Goal: Check status

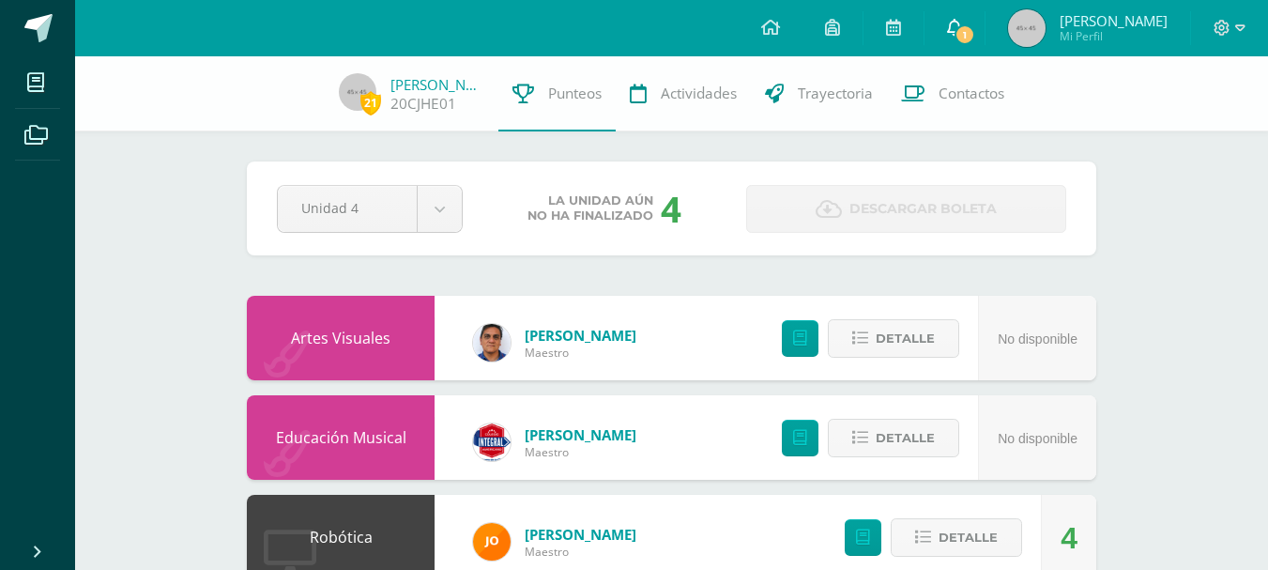
click at [980, 17] on link "1" at bounding box center [955, 28] width 60 height 56
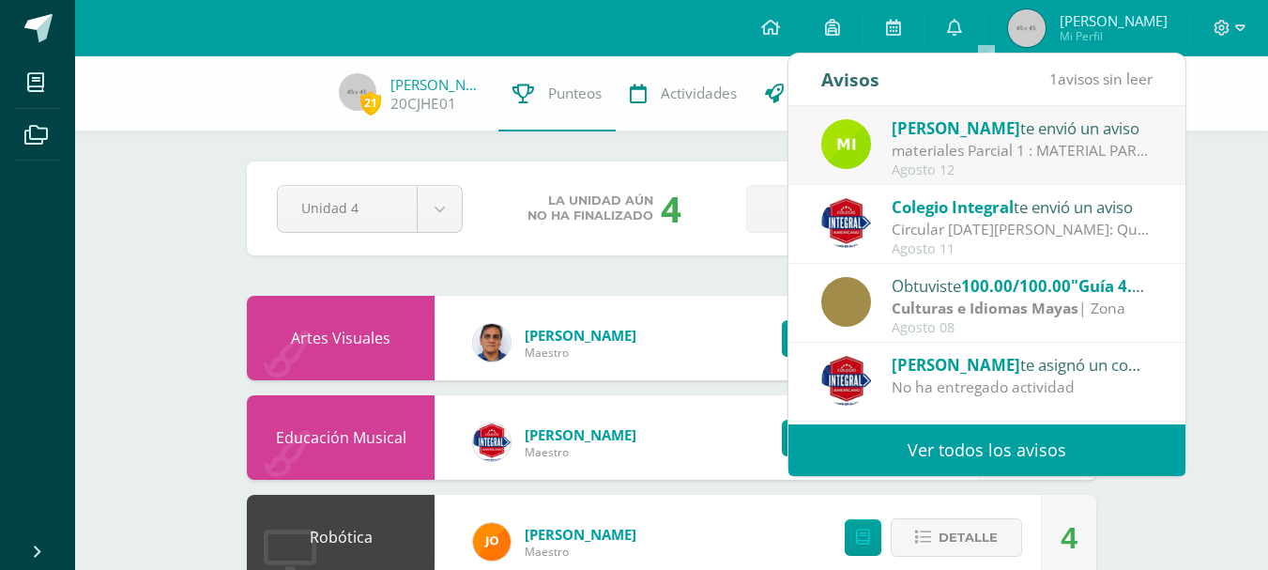
click at [1117, 155] on div "materiales Parcial 1 : MATERIAL PARA PARCIAL 1 PRACTICO PROXIMA SEMANA ( 18 al …" at bounding box center [1022, 151] width 261 height 22
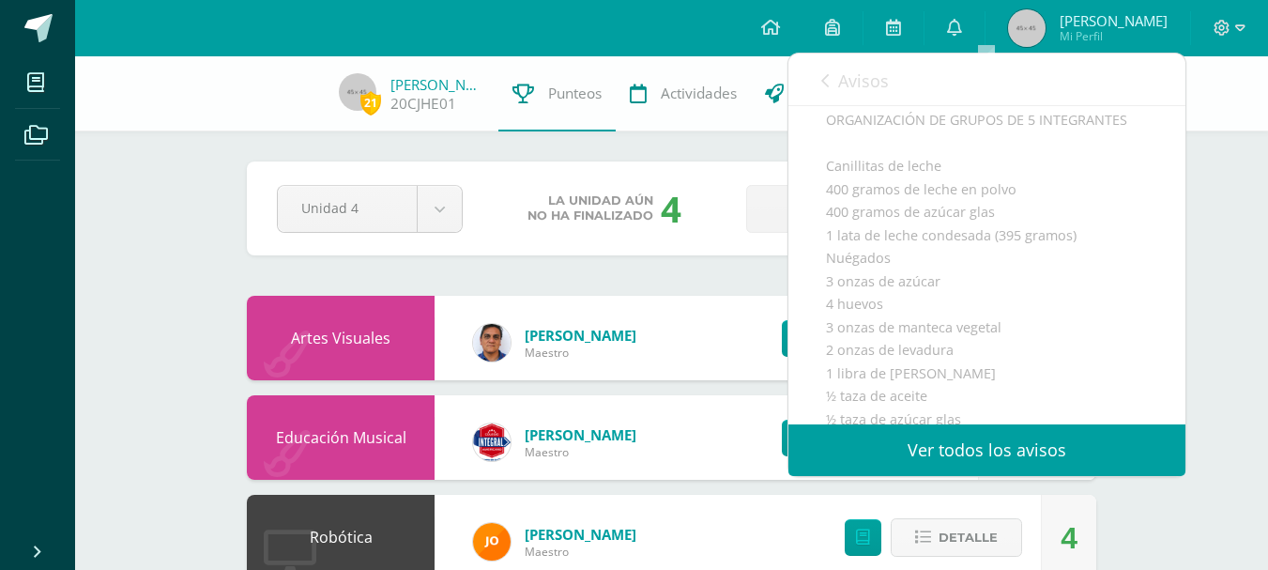
scroll to position [507, 0]
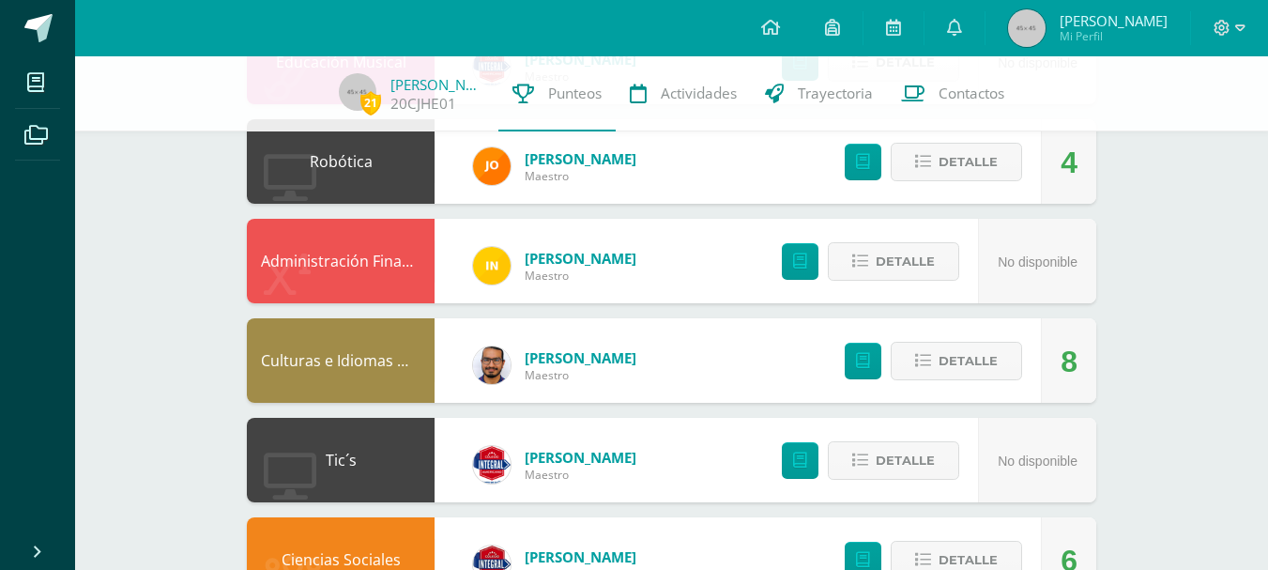
scroll to position [385, 0]
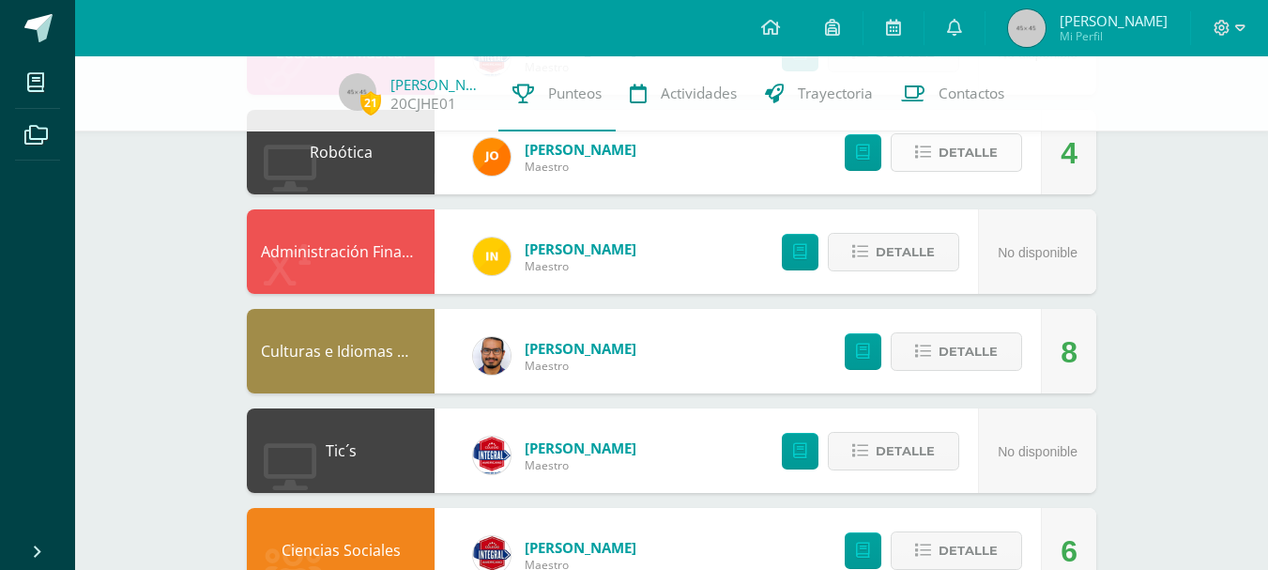
click at [1009, 161] on button "Detalle" at bounding box center [956, 152] width 131 height 38
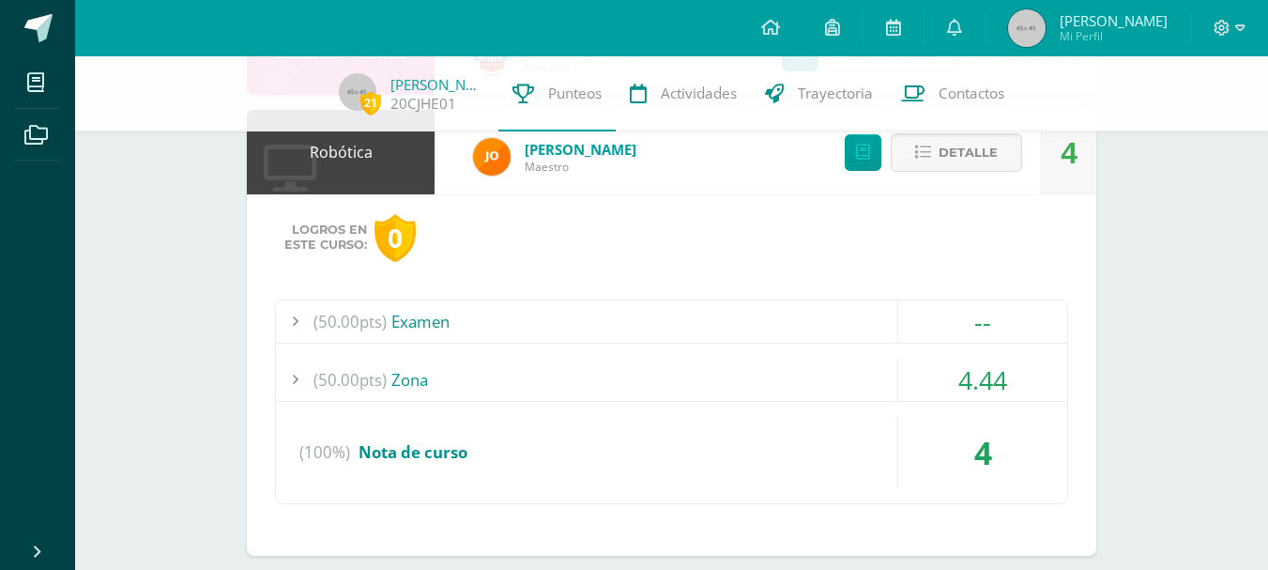
click at [618, 359] on div "(50.00pts) Zona" at bounding box center [671, 380] width 791 height 42
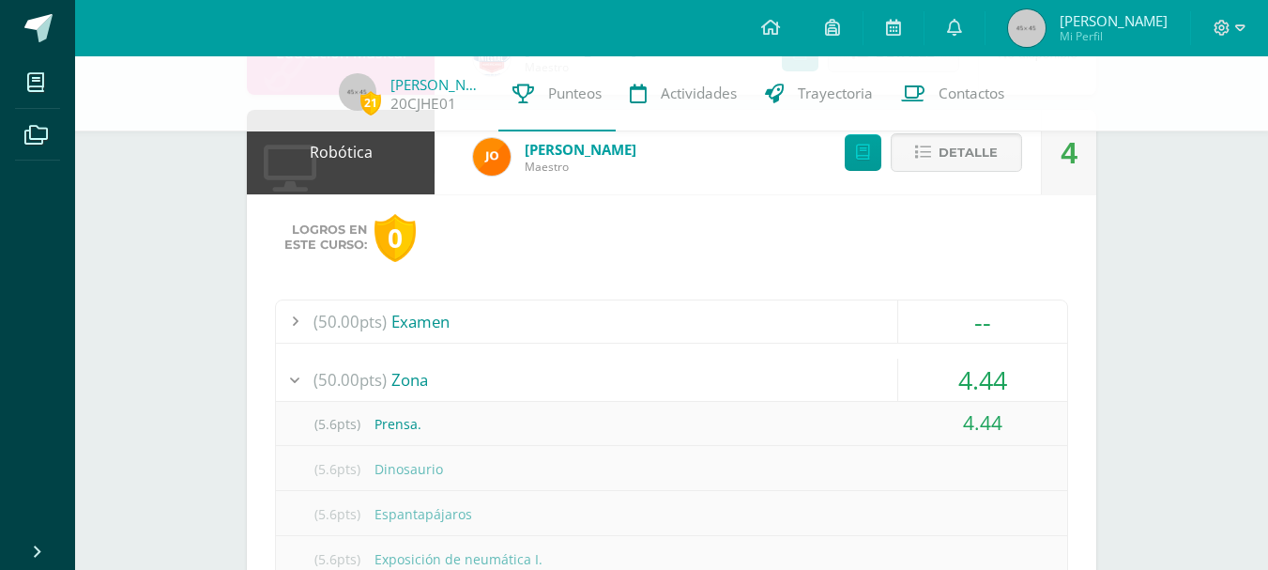
click at [618, 359] on div "(50.00pts) Zona" at bounding box center [671, 380] width 791 height 42
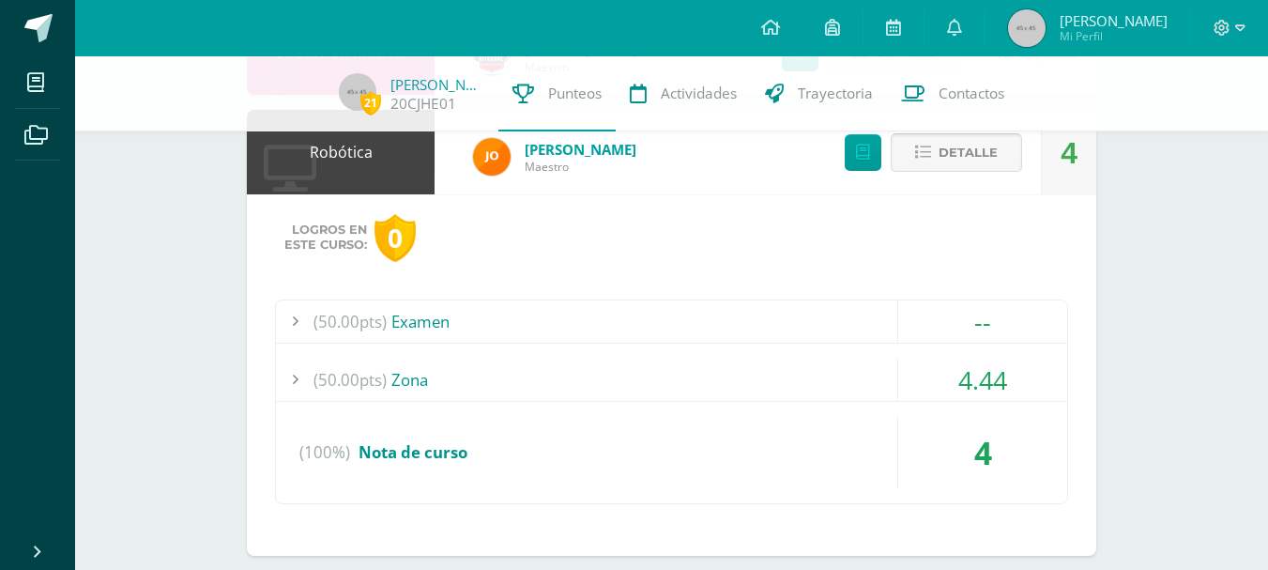
click at [969, 152] on span "Detalle" at bounding box center [968, 152] width 59 height 35
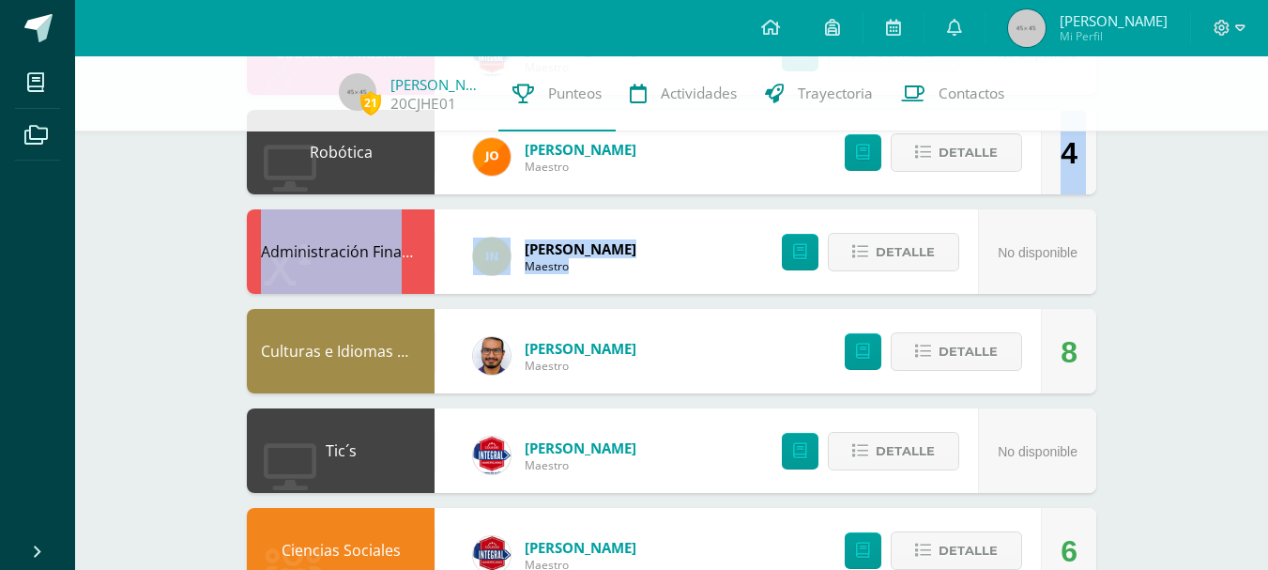
drag, startPoint x: 1268, startPoint y: 197, endPoint x: 1274, endPoint y: 170, distance: 27.8
click at [1267, 137] on div "21 [PERSON_NAME] 20CJHE01 Punteos Actividades Trayectoria Contactos Pendiente U…" at bounding box center [671, 498] width 1193 height 1655
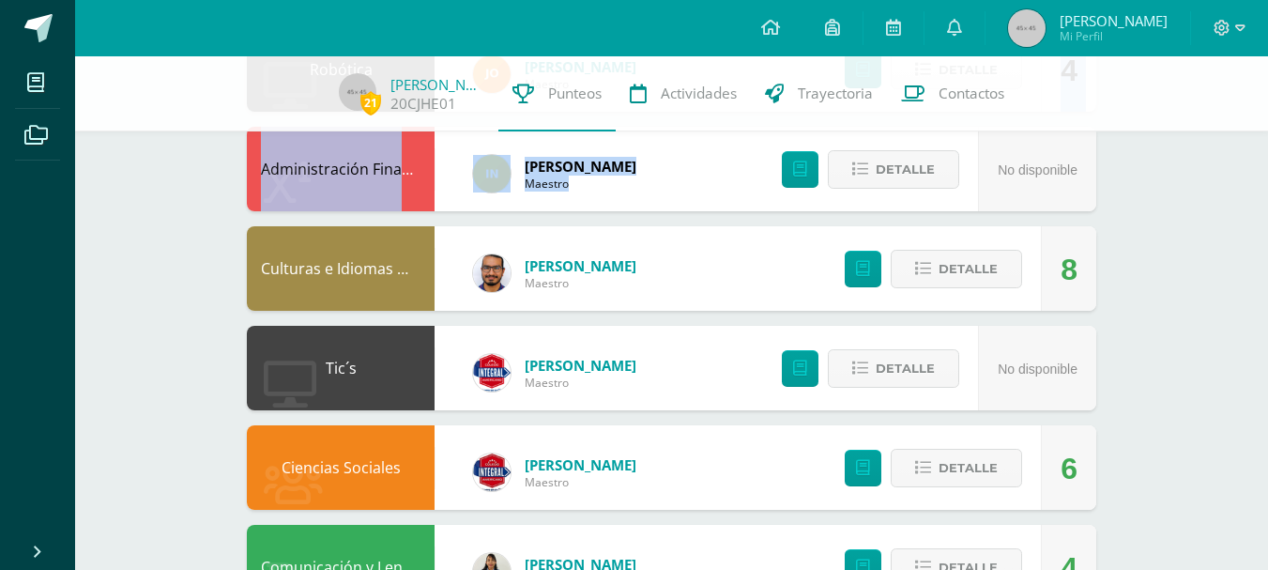
scroll to position [471, 0]
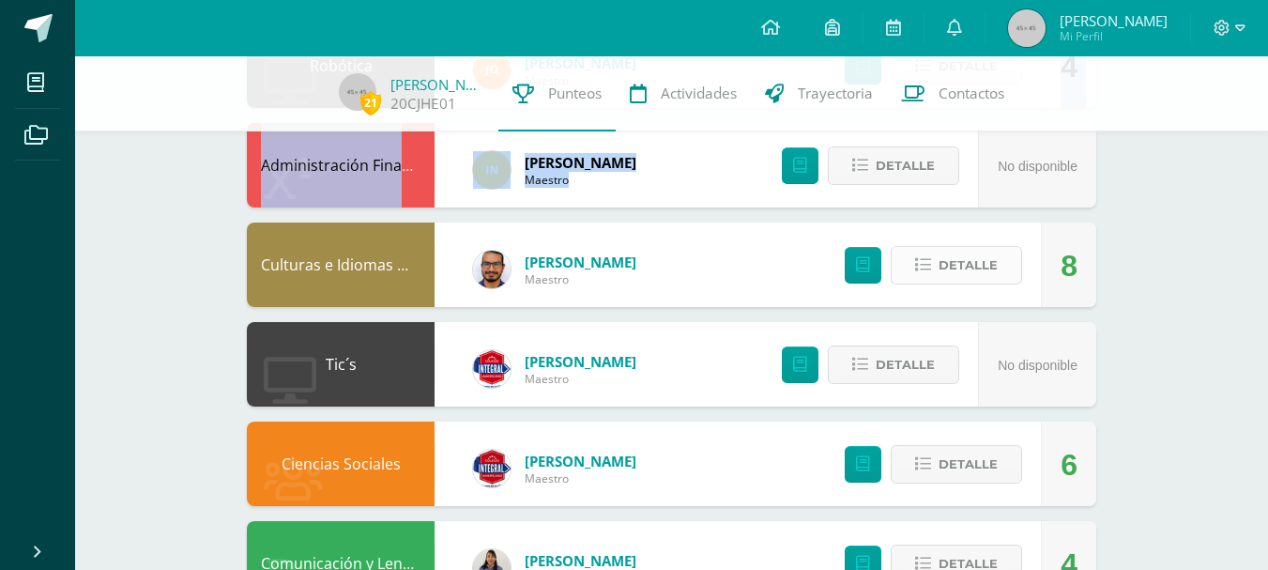
click at [988, 262] on span "Detalle" at bounding box center [968, 265] width 59 height 35
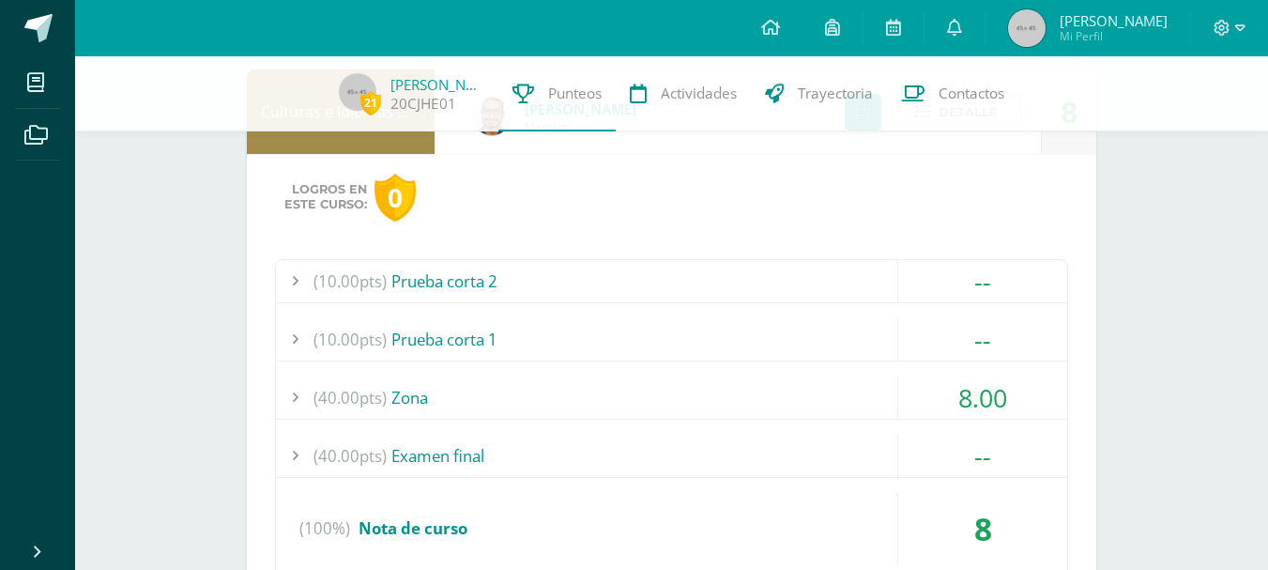
scroll to position [635, 0]
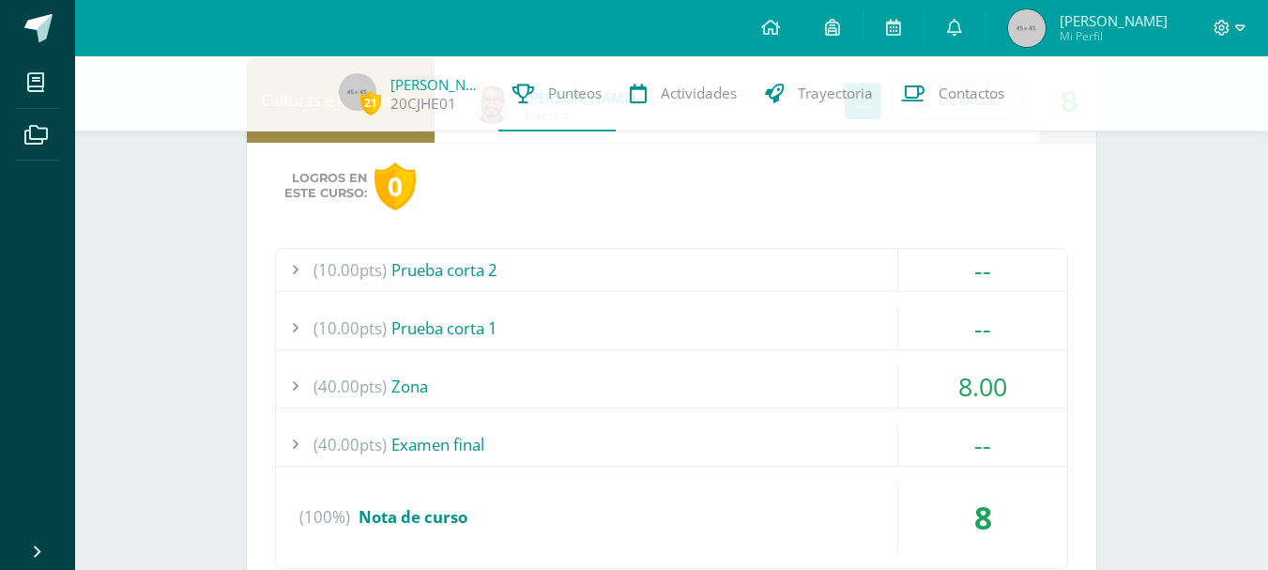
click at [801, 390] on div "(40.00pts) Zona" at bounding box center [671, 386] width 791 height 42
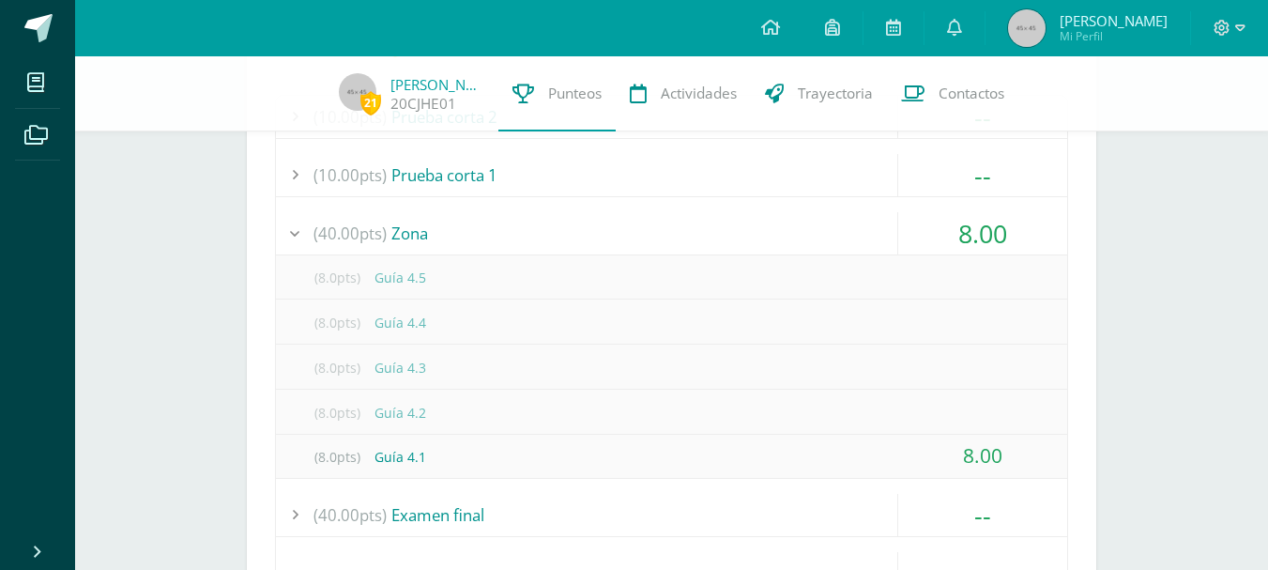
scroll to position [809, 0]
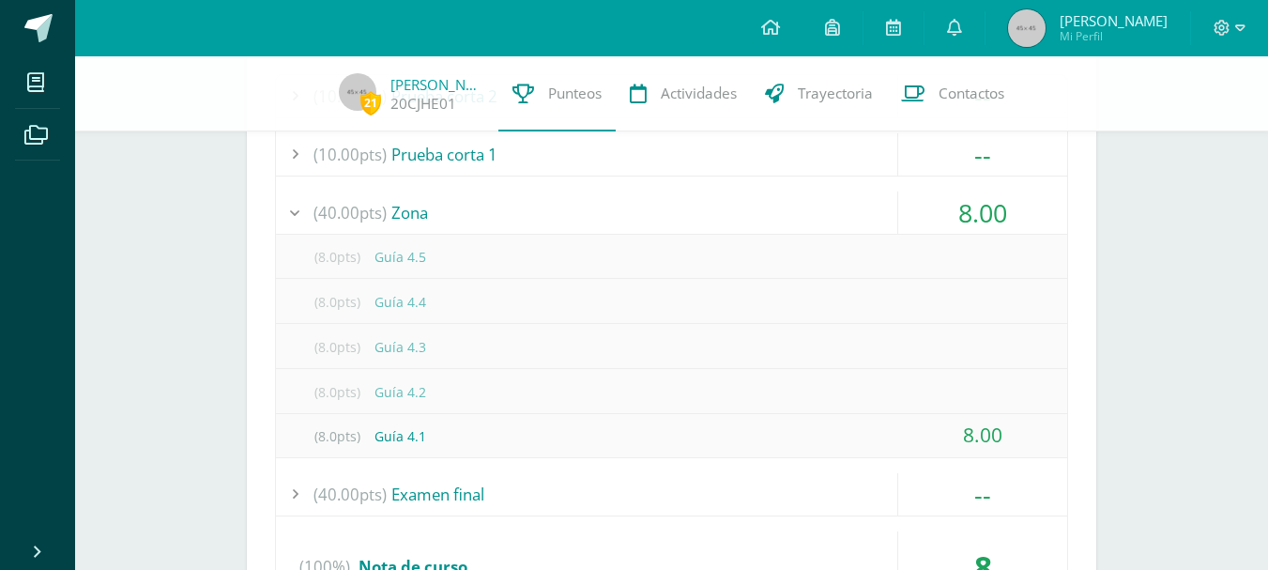
click at [908, 214] on div "8.00" at bounding box center [982, 212] width 169 height 42
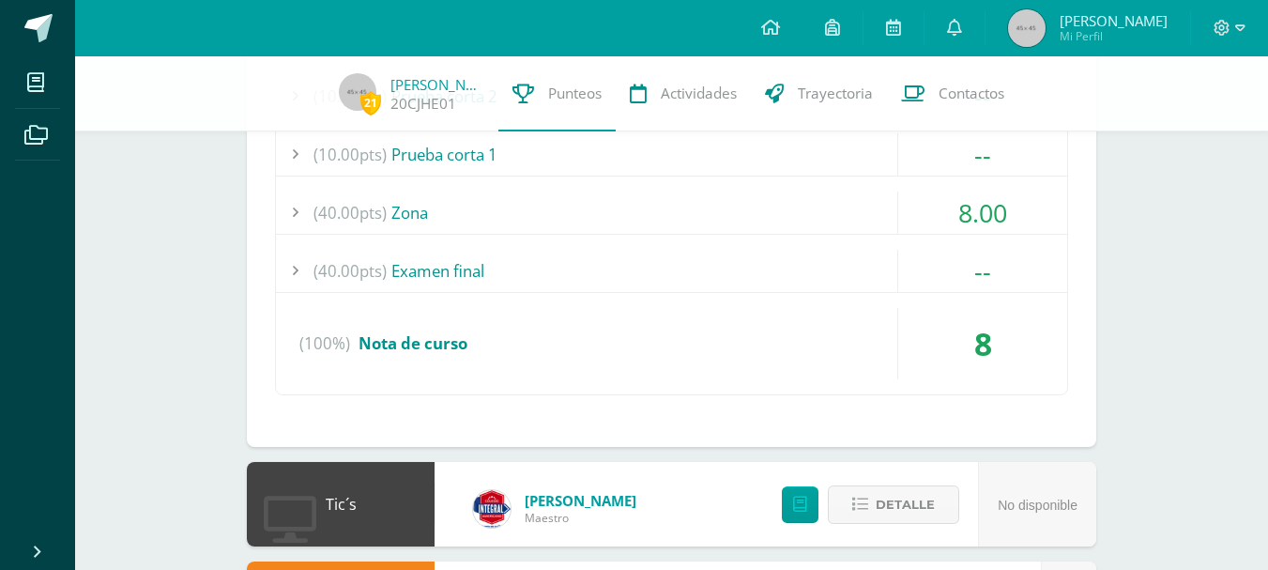
click at [908, 214] on div "8.00" at bounding box center [982, 212] width 169 height 42
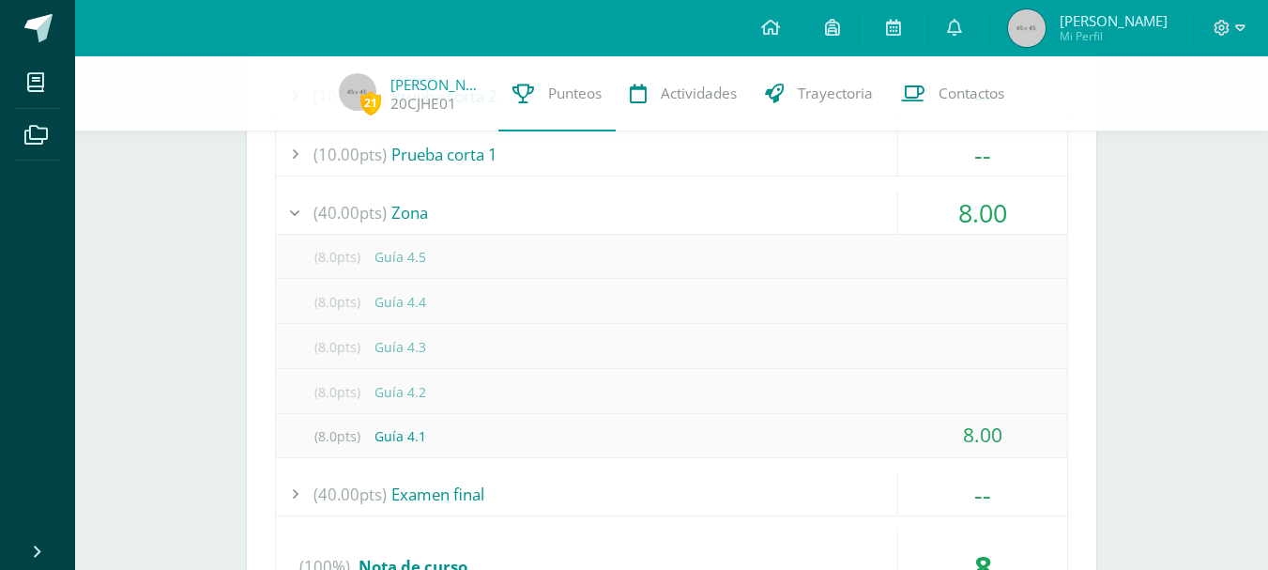
click at [908, 214] on div "8.00" at bounding box center [982, 212] width 169 height 42
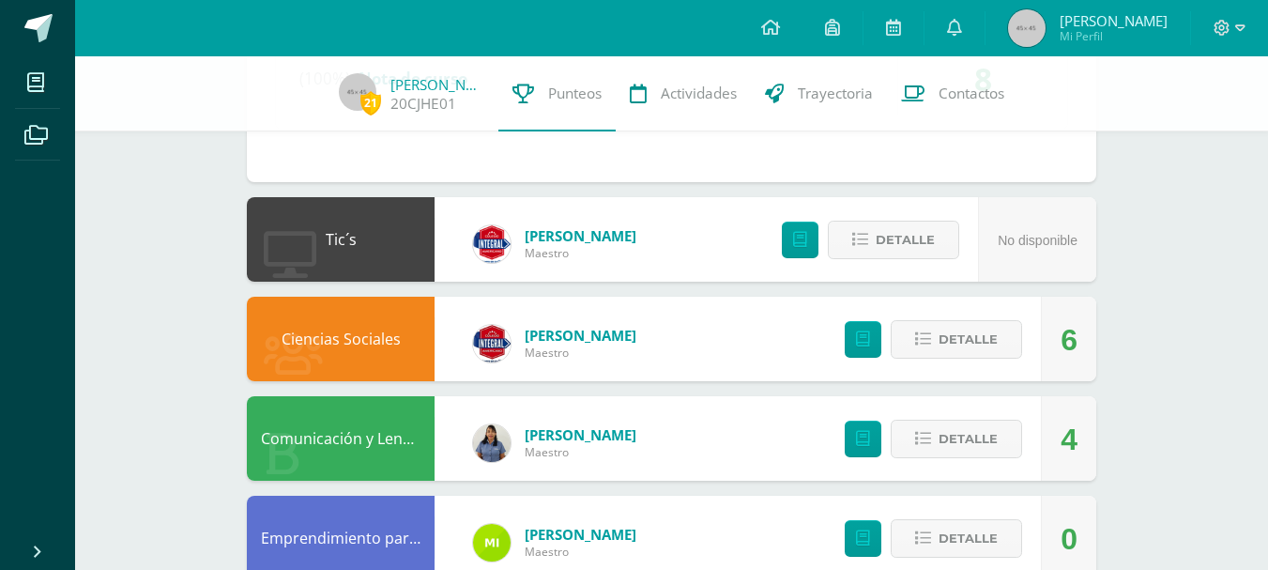
scroll to position [1112, 0]
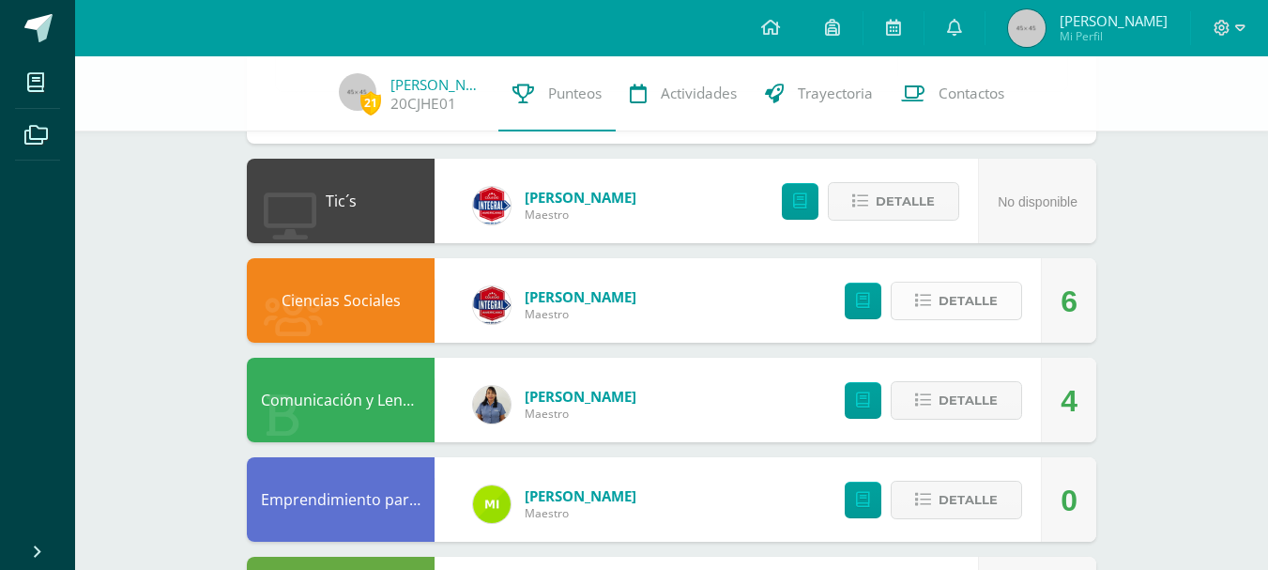
click at [929, 286] on button "Detalle" at bounding box center [956, 301] width 131 height 38
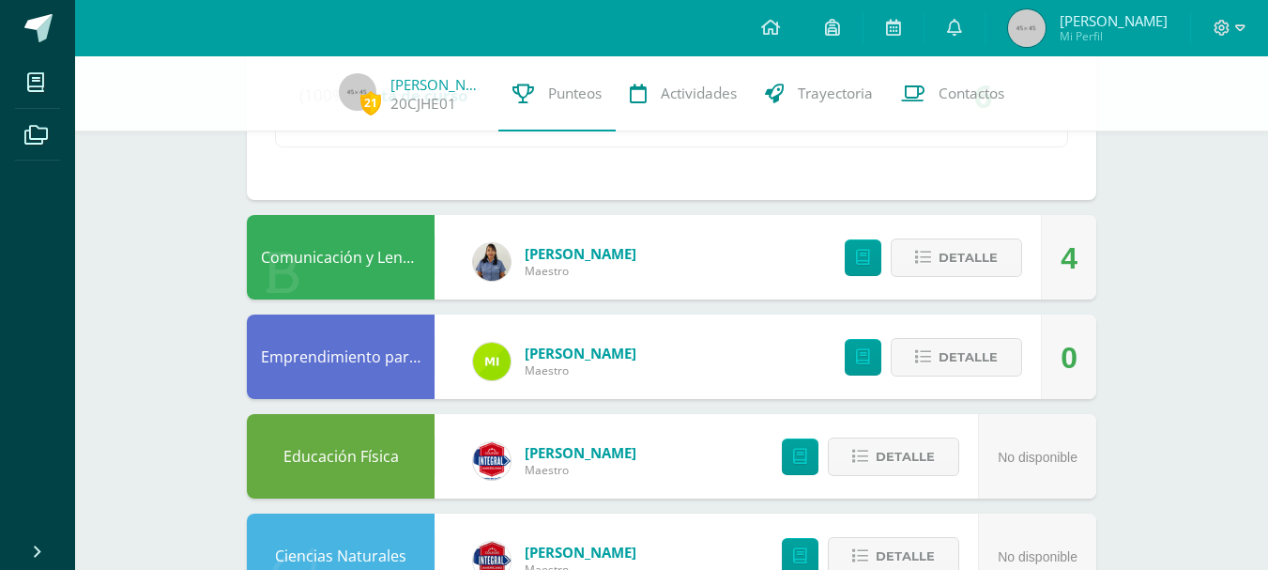
scroll to position [1679, 0]
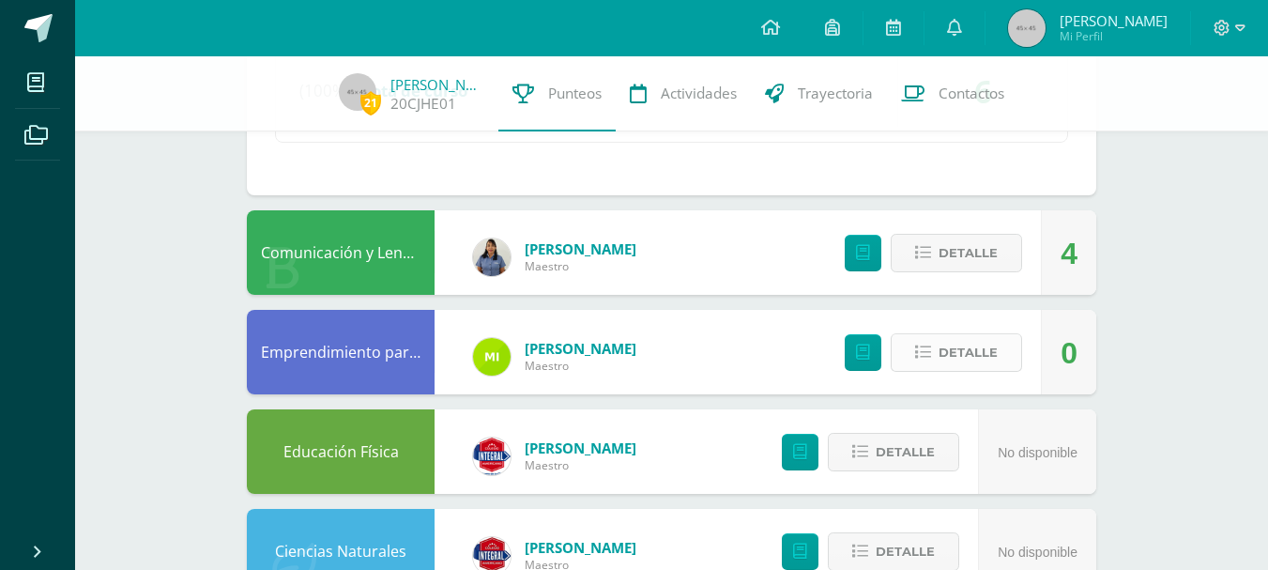
click at [994, 337] on span "Detalle" at bounding box center [968, 352] width 59 height 35
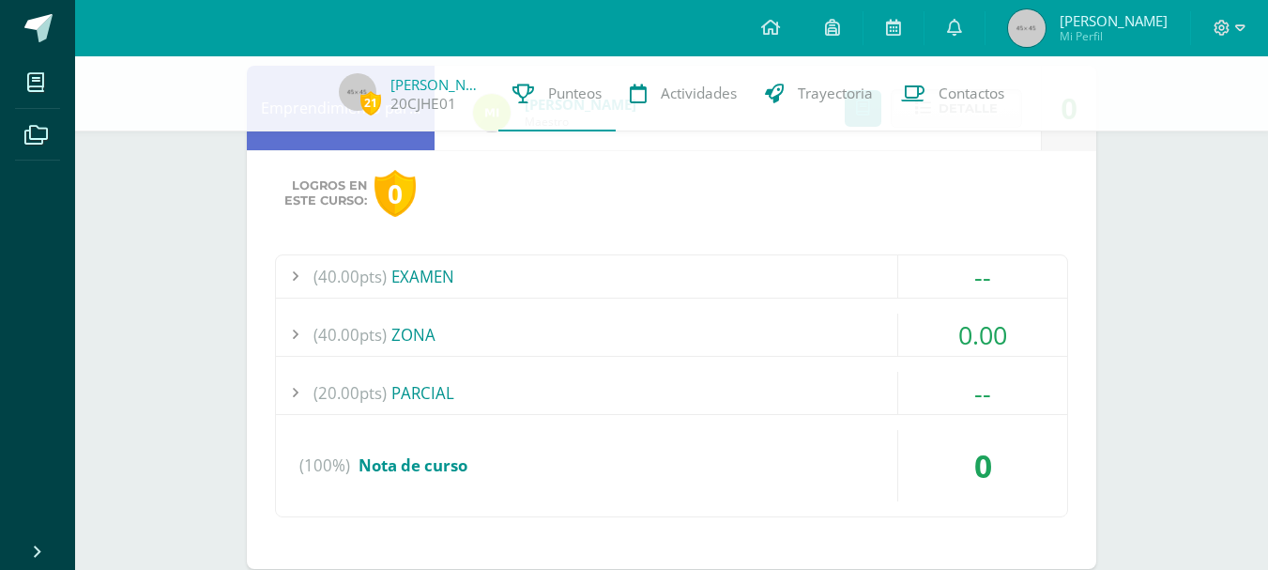
scroll to position [1934, 0]
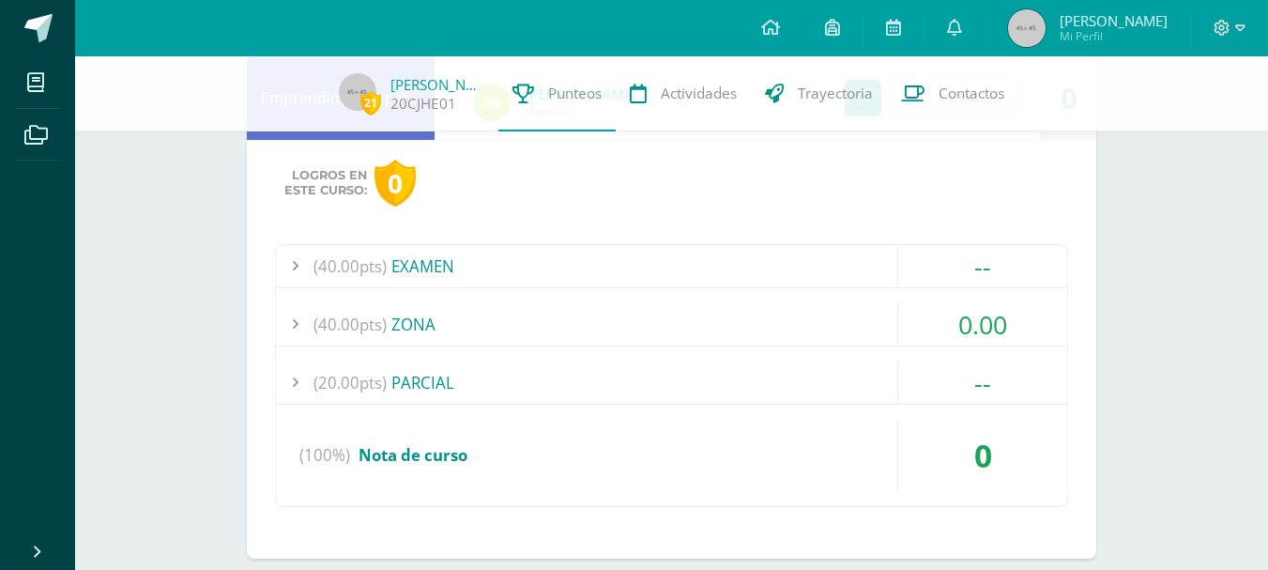
click at [854, 319] on div "(40.00pts) ZONA" at bounding box center [671, 324] width 791 height 42
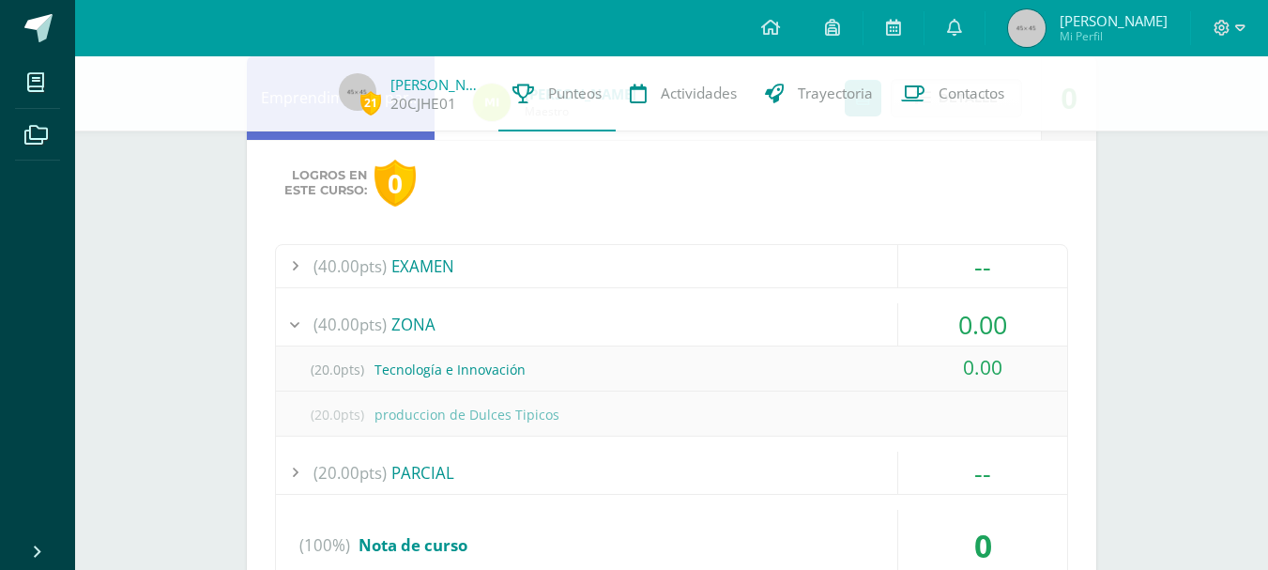
click at [819, 337] on div "(40.00pts) ZONA" at bounding box center [671, 324] width 791 height 42
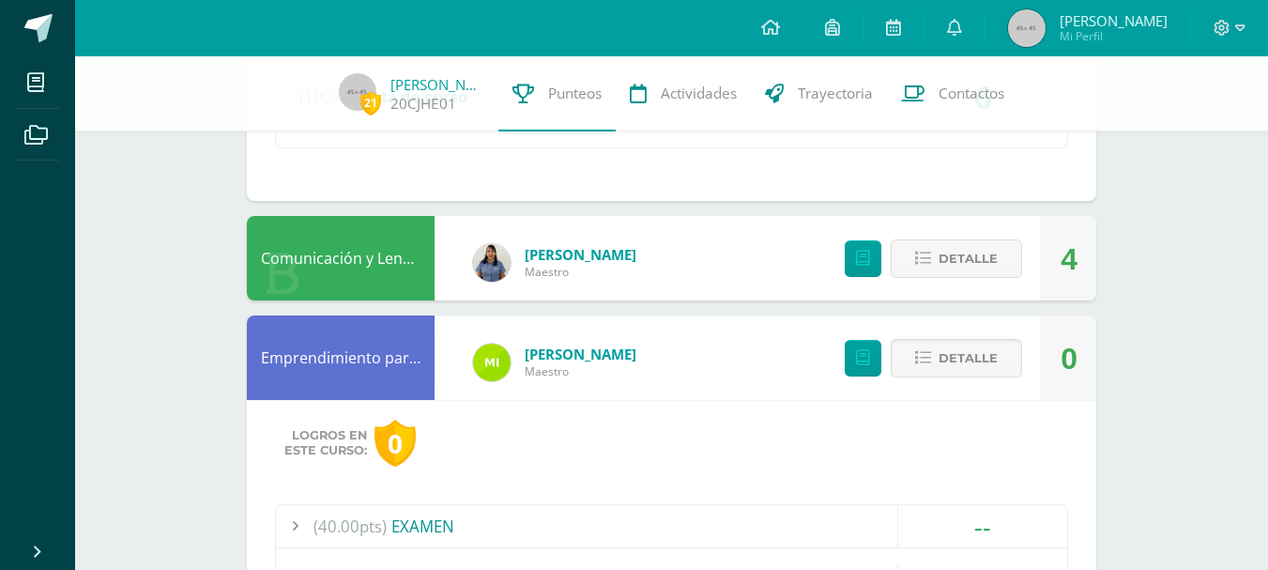
scroll to position [1684, 0]
